Goal: Find contact information: Find contact information

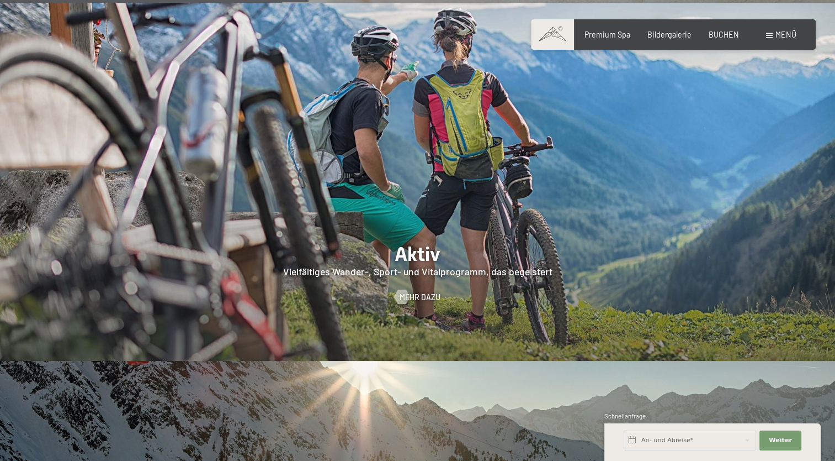
scroll to position [2043, 0]
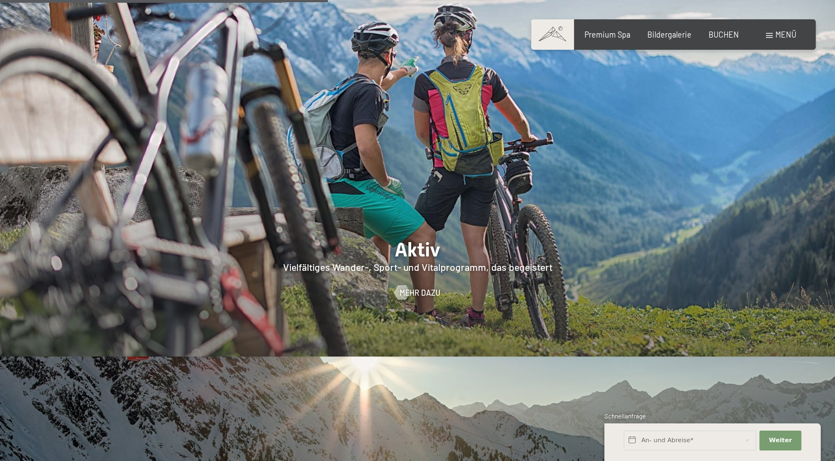
click at [415, 242] on div at bounding box center [417, 177] width 835 height 358
click at [517, 191] on div at bounding box center [417, 177] width 835 height 358
click at [426, 287] on span "Mehr dazu" at bounding box center [431, 292] width 41 height 11
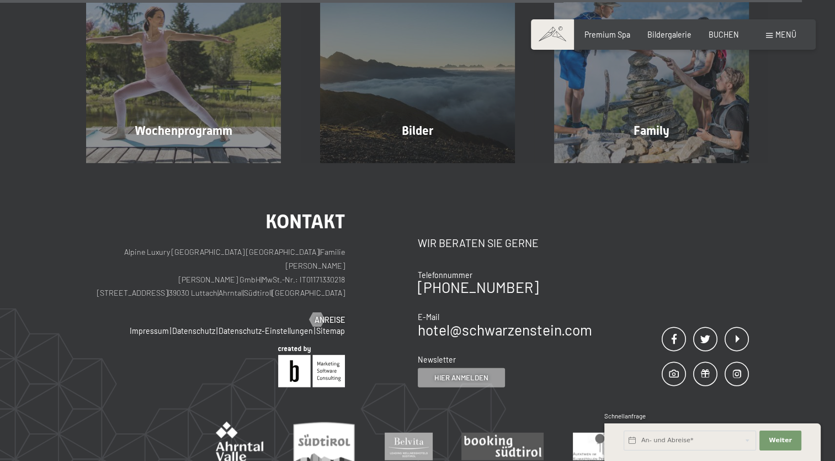
scroll to position [2595, 0]
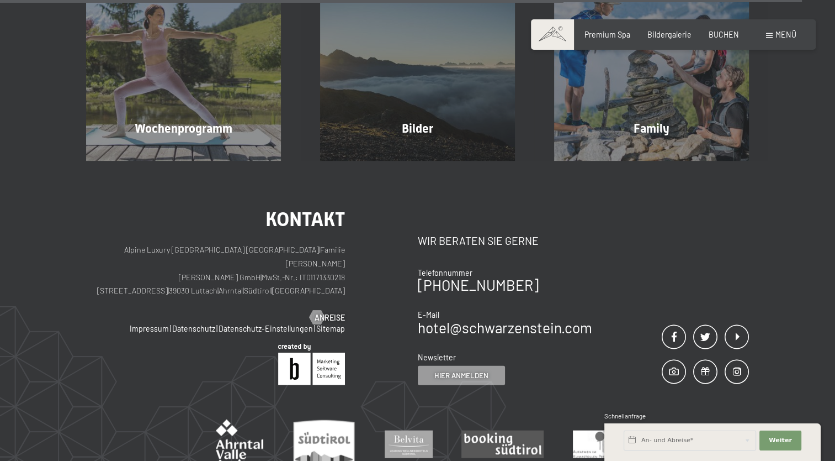
drag, startPoint x: 213, startPoint y: 226, endPoint x: 260, endPoint y: 230, distance: 47.1
click at [260, 243] on p "Alpine Luxury SPA Resort SCHWARZENSTEIN | Familie Zimmerhofer Otmar Zimmerhofer…" at bounding box center [215, 270] width 259 height 55
copy p "39030 Luttach"
